Goal: Task Accomplishment & Management: Manage account settings

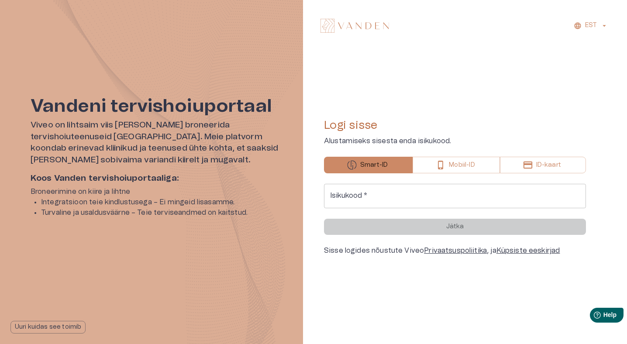
click at [354, 191] on input "Isikukood   *" at bounding box center [455, 196] width 262 height 24
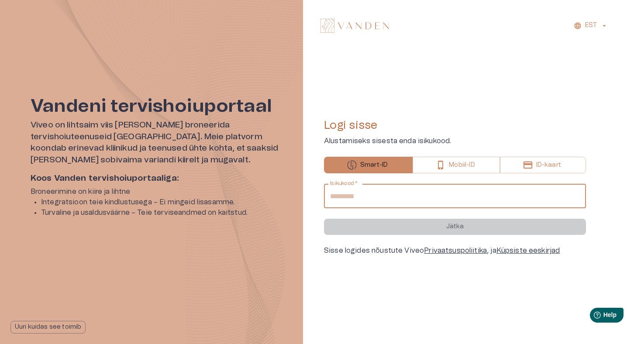
click at [354, 191] on input "Isikukood   *" at bounding box center [455, 196] width 262 height 24
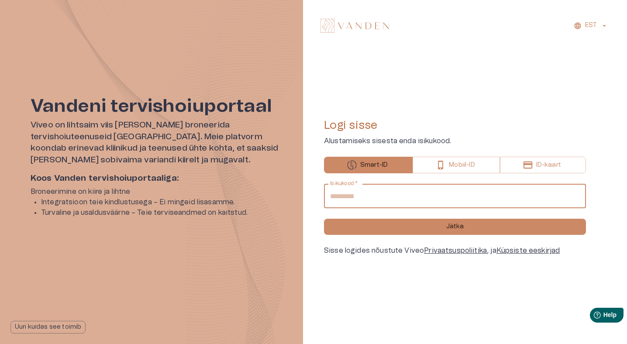
type input "**********"
click at [324, 219] on button "Jätka" at bounding box center [455, 227] width 262 height 16
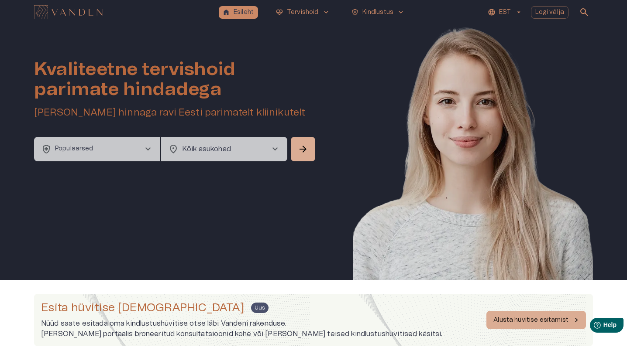
click at [519, 14] on icon "button" at bounding box center [519, 12] width 8 height 8
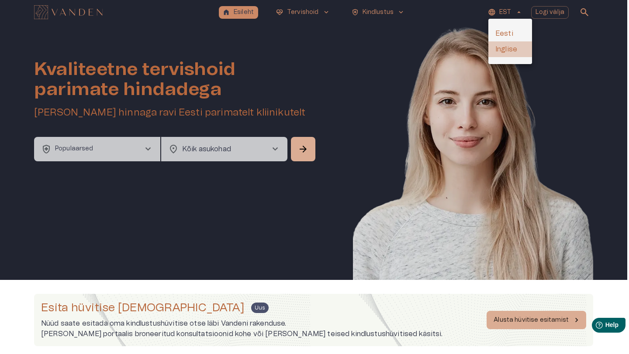
click at [514, 48] on li "Inglise" at bounding box center [510, 49] width 44 height 16
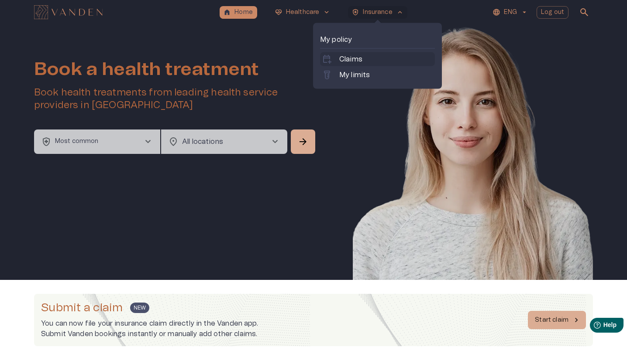
click at [361, 58] on p "Claims" at bounding box center [350, 59] width 23 height 10
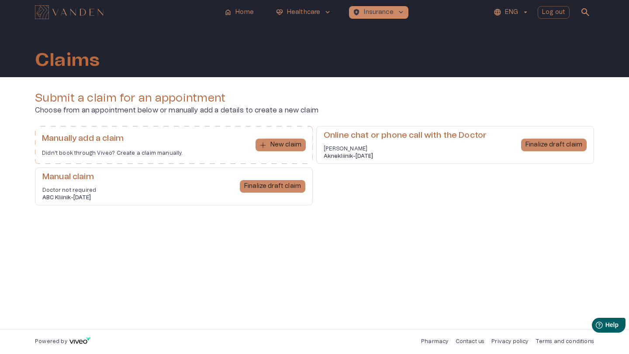
click at [347, 83] on div "Submit a claim for an appointment Choose from an appointment below or manually …" at bounding box center [314, 203] width 629 height 252
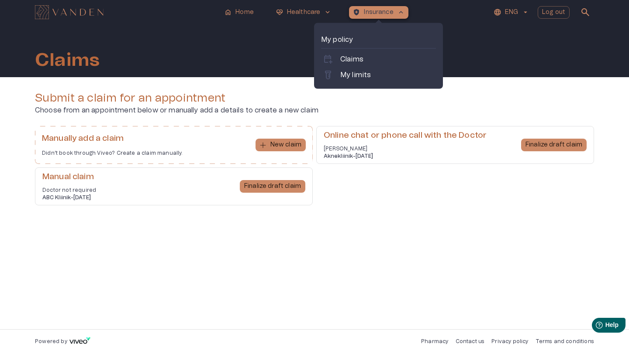
click at [379, 12] on p "Insurance" at bounding box center [378, 12] width 29 height 9
click at [361, 72] on p "My limits" at bounding box center [355, 75] width 31 height 10
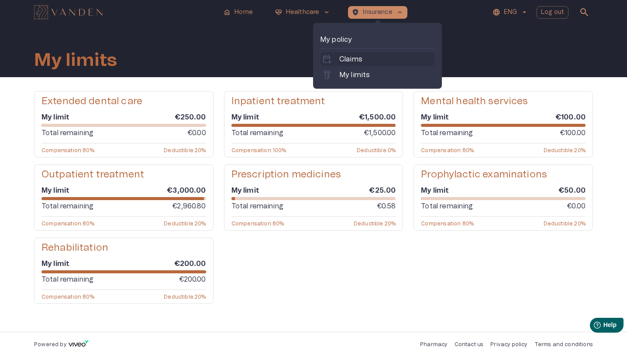
click at [359, 62] on p "Claims" at bounding box center [350, 59] width 23 height 10
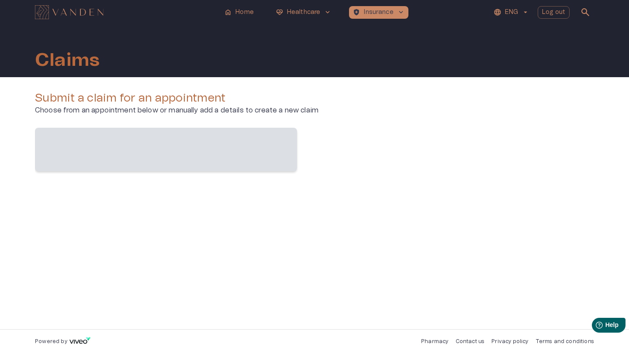
click at [359, 62] on div "home Home ecg_heart Healthcare keyboard_arrow_down health_and_safety Insurance …" at bounding box center [314, 177] width 629 height 354
